Goal: Task Accomplishment & Management: Complete application form

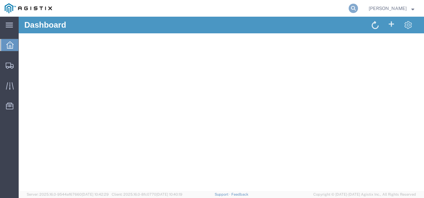
click at [358, 8] on icon at bounding box center [352, 8] width 9 height 9
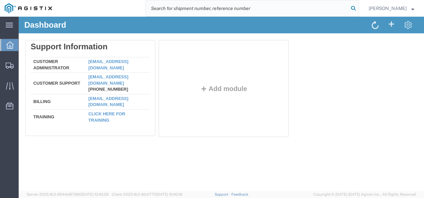
paste input "56462432"
type input "56462432"
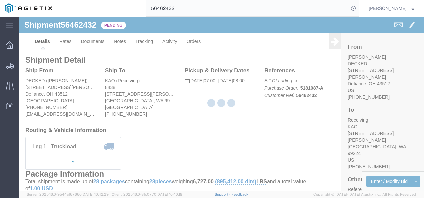
drag, startPoint x: 204, startPoint y: 130, endPoint x: 148, endPoint y: 100, distance: 63.9
click at [204, 130] on div at bounding box center [221, 104] width 405 height 174
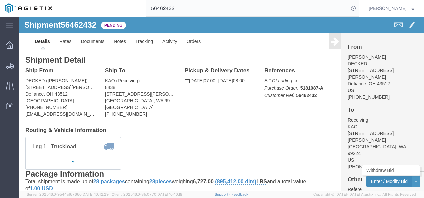
click button "Enter / Modify Bid"
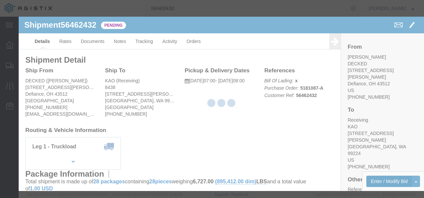
select select "4622"
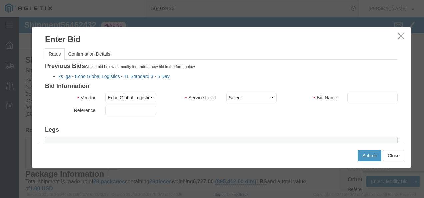
click link "ks_ga - Echo Global Logistics - TL Standard 3 - 5 Day"
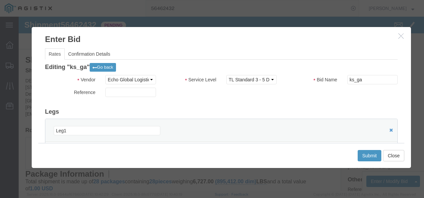
scroll to position [67, 0]
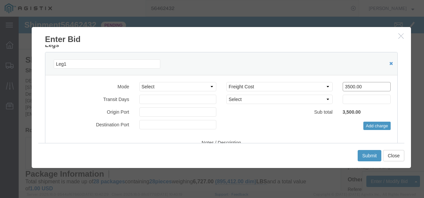
drag, startPoint x: 291, startPoint y: 70, endPoint x: 240, endPoint y: 69, distance: 51.3
click div "Select 2 Day Service 3 Axle Winch Truck 3 to 5 Day Service 96L Domestic Flat Ra…"
type input "3100"
click button "Submit"
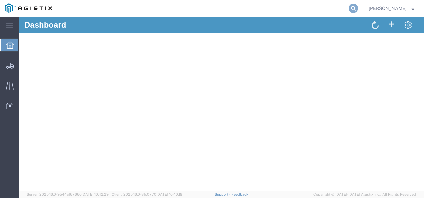
click at [358, 8] on icon at bounding box center [352, 8] width 9 height 9
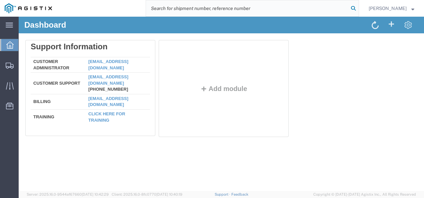
paste input "56471363"
type input "56471363"
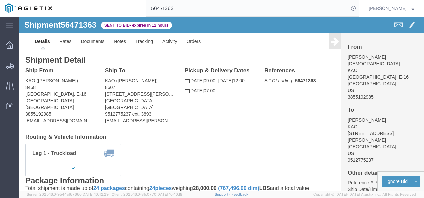
drag, startPoint x: 175, startPoint y: 136, endPoint x: 158, endPoint y: 115, distance: 27.2
click h4 "Routing & Vehicle Information"
click div "Ship To KAO (Rob Varner) 8607 17950 Dix Toledo Highway Brownstown, MI 48193 Uni…"
click link "Rates"
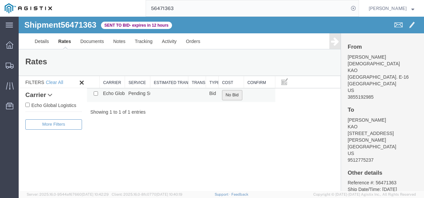
click at [227, 95] on button "No Bid" at bounding box center [232, 95] width 20 height 10
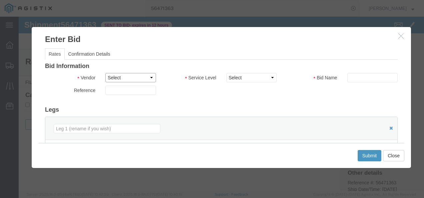
drag, startPoint x: 124, startPoint y: 73, endPoint x: 124, endPoint y: 80, distance: 7.3
click at [124, 73] on select "Select Echo Global Logistics" at bounding box center [130, 77] width 50 height 9
select select "4622"
click at [105, 73] on select "Select Echo Global Logistics" at bounding box center [130, 77] width 50 height 9
click at [255, 77] on select "Select Guaranteed Next Day LTL Standard 3-5 Day Rail TL Standard 3 - 5 Day" at bounding box center [251, 77] width 50 height 9
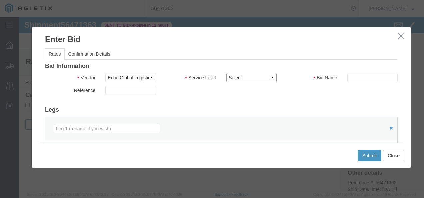
select select "13989"
click at [226, 73] on select "Select Guaranteed Next Day LTL Standard 3-5 Day Rail TL Standard 3 - 5 Day" at bounding box center [251, 77] width 50 height 9
click at [328, 100] on div "Bid Information Vendor Select Echo Global Logistics Service Level Select Guaran…" at bounding box center [221, 171] width 352 height 217
click at [372, 78] on input "text" at bounding box center [372, 77] width 50 height 9
type input "utmi"
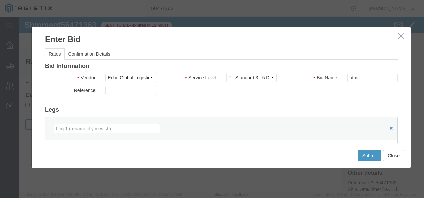
drag, startPoint x: 257, startPoint y: 92, endPoint x: 314, endPoint y: 103, distance: 57.3
click at [257, 92] on div "Reference" at bounding box center [221, 92] width 362 height 13
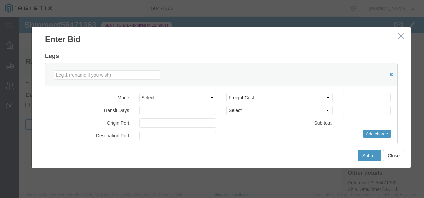
scroll to position [67, 0]
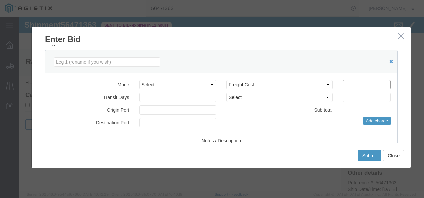
click at [366, 86] on input "number" at bounding box center [366, 84] width 48 height 9
type input "3000"
click at [370, 152] on button "Submit" at bounding box center [369, 155] width 24 height 11
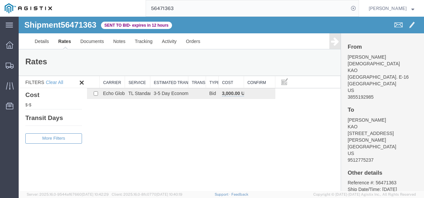
click at [205, 11] on input "56471363" at bounding box center [247, 8] width 202 height 16
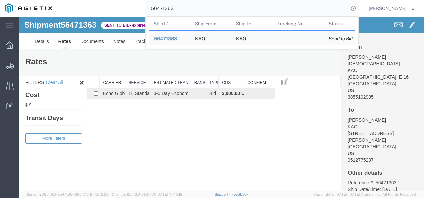
click at [201, 12] on input "56471363" at bounding box center [247, 8] width 202 height 16
drag, startPoint x: 201, startPoint y: 12, endPoint x: 194, endPoint y: 15, distance: 7.3
click at [194, 15] on input "56471363" at bounding box center [247, 8] width 202 height 16
click at [199, 18] on th "Ship From" at bounding box center [210, 23] width 41 height 13
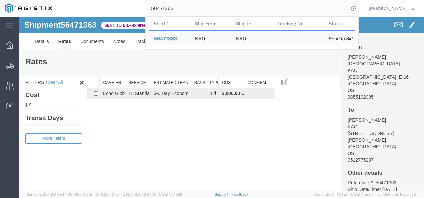
click at [200, 9] on input "56471363" at bounding box center [247, 8] width 202 height 16
paste input "69386"
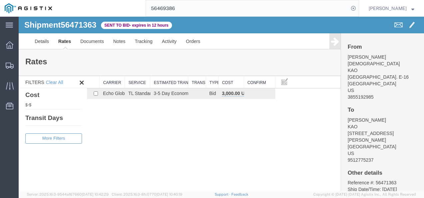
drag, startPoint x: 189, startPoint y: 124, endPoint x: 188, endPoint y: 131, distance: 7.4
click at [188, 124] on div "Shipment 56471363 1 of 1 Sent to Bid - expires in 12 hours Details Rates Docume…" at bounding box center [221, 104] width 405 height 174
drag, startPoint x: 220, startPoint y: 156, endPoint x: 221, endPoint y: 161, distance: 4.8
click at [220, 158] on div "Shipment 56471363 1 of 1 Sent to Bid - expires in 12 hours Details Rates Docume…" at bounding box center [221, 104] width 405 height 174
click at [277, 137] on div "Shipment 56471363 1 of 1 Sent to Bid - expires in 12 hours Details Rates Docume…" at bounding box center [221, 104] width 405 height 174
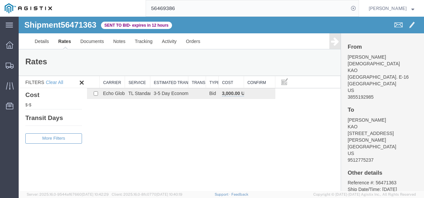
click at [160, 139] on div "Shipment 56471363 1 of 1 Sent to Bid - expires in 12 hours Details Rates Docume…" at bounding box center [221, 104] width 405 height 174
drag, startPoint x: 207, startPoint y: 154, endPoint x: 208, endPoint y: 166, distance: 12.4
click at [207, 158] on div "Shipment 56471363 1 of 1 Sent to Bid - expires in 12 hours Details Rates Docume…" at bounding box center [221, 104] width 405 height 174
drag, startPoint x: 136, startPoint y: 135, endPoint x: 82, endPoint y: 54, distance: 97.3
click at [135, 134] on div "Shipment 56471363 1 of 1 Sent to Bid - expires in 12 hours Details Rates Docume…" at bounding box center [221, 104] width 405 height 174
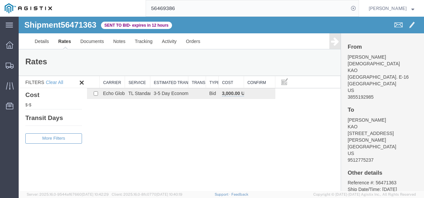
drag, startPoint x: 238, startPoint y: 152, endPoint x: 234, endPoint y: 160, distance: 9.1
click at [235, 156] on div "Shipment 56471363 1 of 1 Sent to Bid - expires in 12 hours Details Rates Docume…" at bounding box center [221, 104] width 405 height 174
click at [181, 8] on input "56469386" at bounding box center [247, 8] width 202 height 16
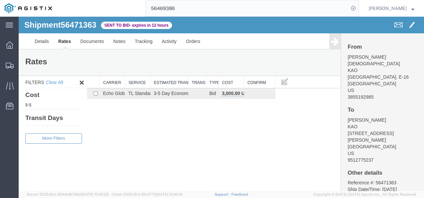
paste input "8022"
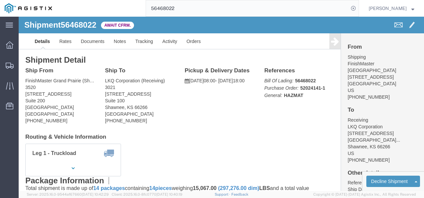
drag, startPoint x: 210, startPoint y: 114, endPoint x: 97, endPoint y: 49, distance: 130.6
click div "Ship From FinishMaster Grand Prairie (Shipping) 3520 4003 Grand Lakes Way Suite…"
click div "Shipment Detail Ship From FinishMaster Grand Prairie (Shipping) 3520 4003 Grand…"
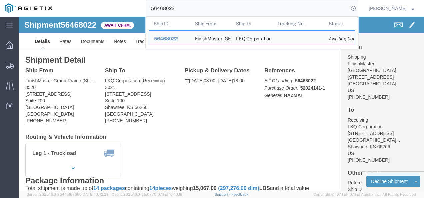
click at [167, 4] on input "56468022" at bounding box center [247, 8] width 202 height 16
click at [158, 10] on input "56468022" at bounding box center [247, 8] width 202 height 16
paste input "68022"
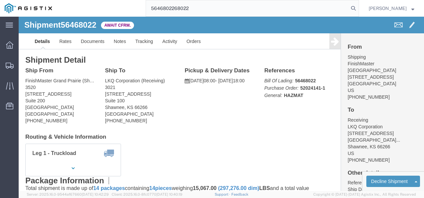
click at [160, 9] on input "5646802268022" at bounding box center [247, 8] width 202 height 16
type input "5646802268022"
click link "Rates"
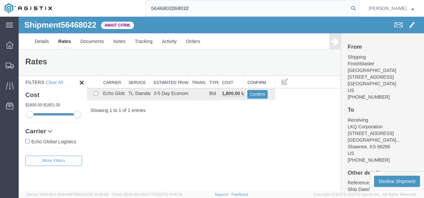
drag, startPoint x: 227, startPoint y: 132, endPoint x: 44, endPoint y: 124, distance: 183.3
click at [221, 132] on div "Shipment 56468022 1 of 1 Await Cfrm. Details Rates Documents Notes Tracking Act…" at bounding box center [221, 104] width 405 height 174
click at [166, 141] on div "Shipment 56468022 1 of 1 Await Cfrm. Details Rates Documents Notes Tracking Act…" at bounding box center [221, 104] width 405 height 174
click at [76, 25] on span "56468022" at bounding box center [79, 24] width 36 height 9
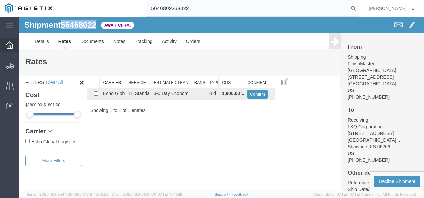
copy span "56468022"
drag, startPoint x: 195, startPoint y: 139, endPoint x: 55, endPoint y: 129, distance: 140.9
click at [193, 139] on div "Shipment 56468022 1 of 1 Await Cfrm. Details Rates Documents Notes Tracking Act…" at bounding box center [221, 104] width 405 height 174
click at [187, 166] on div "Shipment 56468022 1 of 1 Await Cfrm. Details Rates Documents Notes Tracking Act…" at bounding box center [221, 104] width 405 height 174
click at [251, 171] on div "Shipment 56468022 1 of 1 Await Cfrm. Details Rates Documents Notes Tracking Act…" at bounding box center [221, 104] width 405 height 174
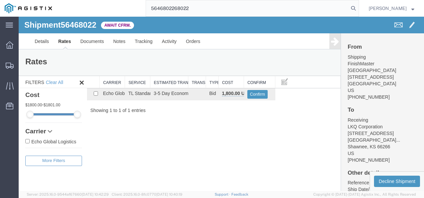
drag, startPoint x: 232, startPoint y: 169, endPoint x: 237, endPoint y: 127, distance: 42.7
click at [233, 163] on div "Shipment 56468022 1 of 1 Await Cfrm. Details Rates Documents Notes Tracking Act…" at bounding box center [221, 104] width 405 height 174
click at [254, 96] on button "Confirm" at bounding box center [257, 94] width 21 height 9
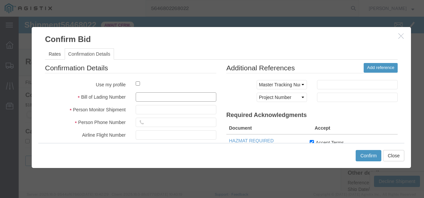
click at [156, 95] on input "text" at bounding box center [176, 96] width 81 height 9
type input "1287398213987"
type input "987q19837217"
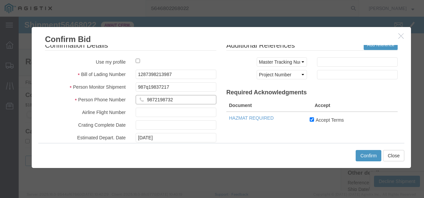
scroll to position [33, 0]
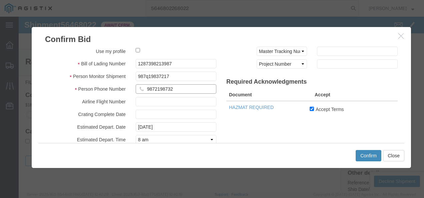
type input "9872198732"
click at [370, 158] on button "Confirm" at bounding box center [368, 155] width 26 height 11
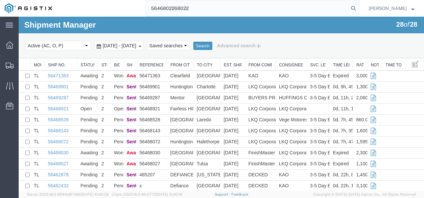
drag, startPoint x: 262, startPoint y: 9, endPoint x: 84, endPoint y: 8, distance: 178.5
click at [84, 8] on div "5646802268022" at bounding box center [208, 8] width 302 height 17
paste input "70737"
click at [200, 7] on input "56470737" at bounding box center [247, 8] width 202 height 16
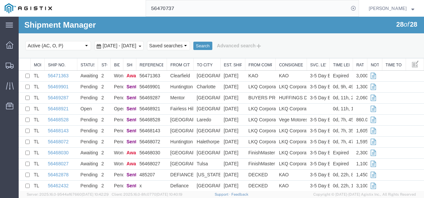
click at [200, 7] on input "56470737" at bounding box center [247, 8] width 202 height 16
paste input "69386"
click at [187, 9] on input "56469386" at bounding box center [247, 8] width 202 height 16
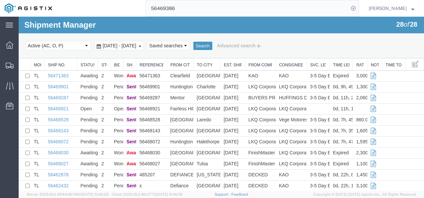
paste input "70737"
click at [215, 6] on input "56470737" at bounding box center [247, 8] width 202 height 16
paste input "62432"
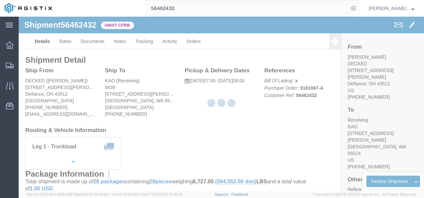
drag, startPoint x: 161, startPoint y: 121, endPoint x: 161, endPoint y: 125, distance: 4.0
click div "Leg 1 - Truckload Vehicle 1: Standard Dry Van (53 Feet) Number of trucks: 1"
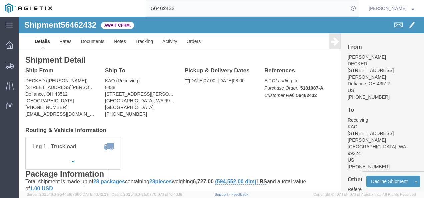
click div "Leg 1 - Truckload Vehicle 1: Standard Dry Van (53 Feet) Number of trucks: 1"
drag, startPoint x: 164, startPoint y: 114, endPoint x: 51, endPoint y: 130, distance: 113.7
click h4 "Routing & Vehicle Information"
drag, startPoint x: 162, startPoint y: 111, endPoint x: 111, endPoint y: 42, distance: 86.2
click div "Shipment Detail Ship From DECKED (Ashley Schwarzman) 25401 Elliott Rd. Defiance…"
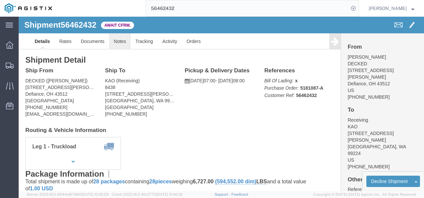
click link "Notes"
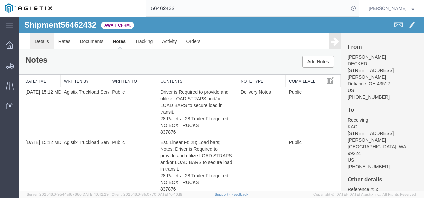
click at [38, 40] on link "Details" at bounding box center [42, 41] width 24 height 16
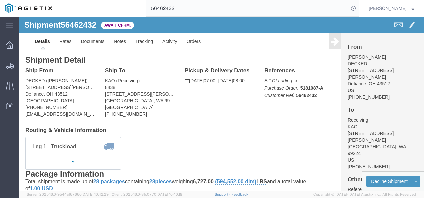
click div "Ship To KAO (Receiving) 8438 9212 W Hallett Rd Spokane, WA 99224 United States …"
drag, startPoint x: 174, startPoint y: 129, endPoint x: 142, endPoint y: 68, distance: 68.7
click div "Leg 1 - Truckload Vehicle 1: Standard Dry Van (53 Feet) Number of trucks: 1"
click link "Notes"
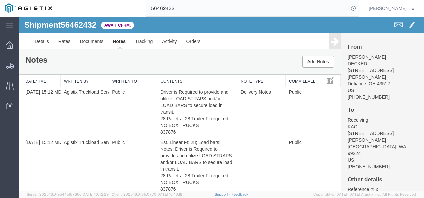
click at [75, 26] on span "56462432" at bounding box center [79, 24] width 36 height 9
copy span "56462432"
click at [197, 5] on input "56462432" at bounding box center [247, 8] width 202 height 16
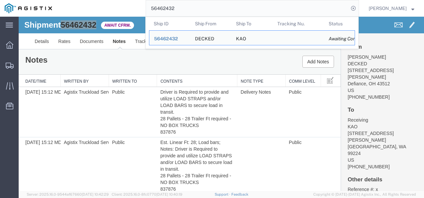
click at [197, 5] on input "56462432" at bounding box center [247, 8] width 202 height 16
paste input "70737"
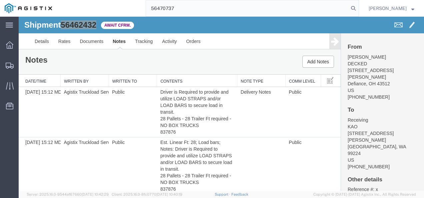
type input "56470737"
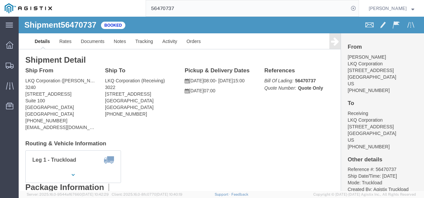
click div "Ship From LKQ Corporation (Margaret I. Harris) 3240 24550 W 43rd St Suite 100 S…"
drag, startPoint x: 142, startPoint y: 105, endPoint x: 149, endPoint y: 115, distance: 12.4
click div "Ship To LKQ Corporation (Receiving) 3022 4803 Hollins Ferry Rd Halethorpe, MD 2…"
